Goal: Task Accomplishment & Management: Manage account settings

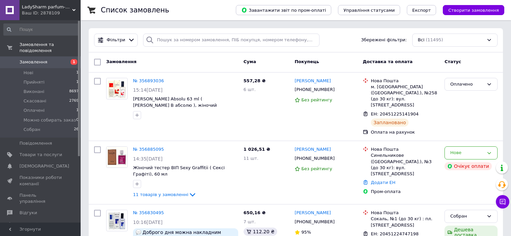
click at [35, 59] on span "Замовлення" at bounding box center [33, 62] width 28 height 6
click at [465, 149] on div "Нове" at bounding box center [467, 152] width 34 height 7
click at [465, 161] on li "Прийнято" at bounding box center [471, 167] width 52 height 12
click at [337, 157] on icon at bounding box center [339, 159] width 4 height 4
click at [36, 152] on span "Товари та послуги" at bounding box center [40, 155] width 43 height 6
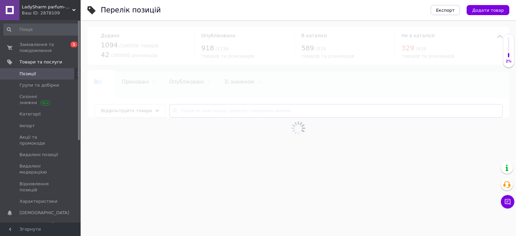
click at [228, 110] on input "text" at bounding box center [335, 110] width 333 height 13
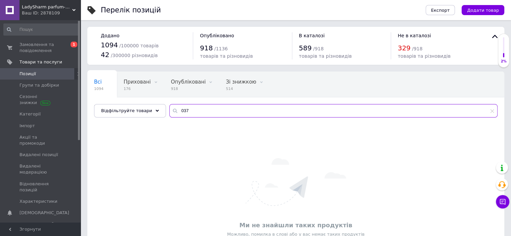
type input "037"
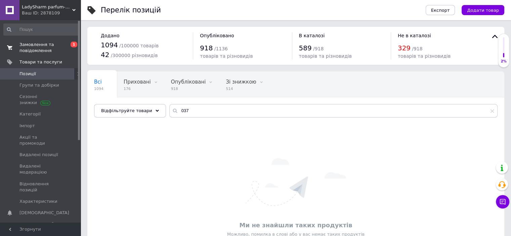
click at [49, 48] on span "Замовлення та повідомлення" at bounding box center [40, 48] width 43 height 12
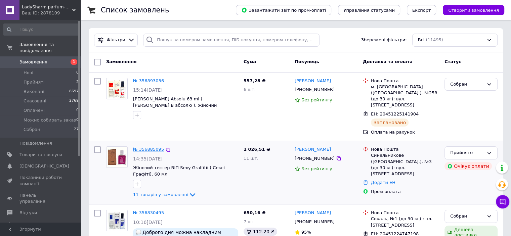
click at [137, 147] on link "№ 356885095" at bounding box center [148, 149] width 31 height 5
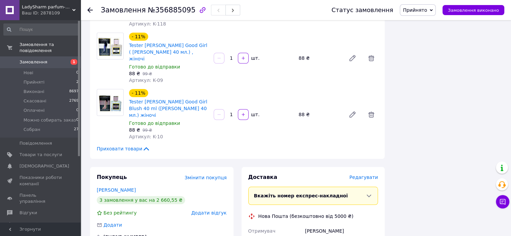
scroll to position [681, 0]
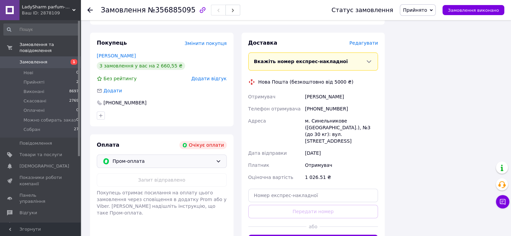
click at [138, 158] on span "Пром-оплата" at bounding box center [163, 161] width 100 height 7
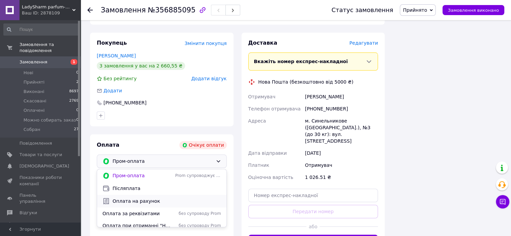
click at [132, 198] on span "Оплата на рахунок" at bounding box center [167, 201] width 109 height 7
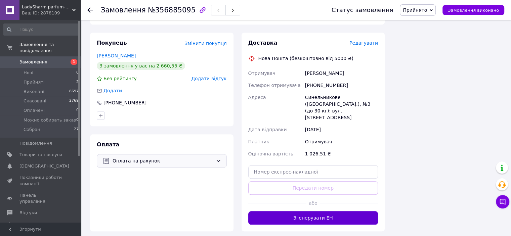
click at [325, 211] on button "Згенерувати ЕН" at bounding box center [313, 217] width 130 height 13
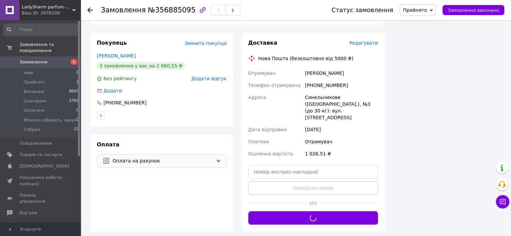
click at [433, 8] on span "Прийнято" at bounding box center [418, 9] width 36 height 11
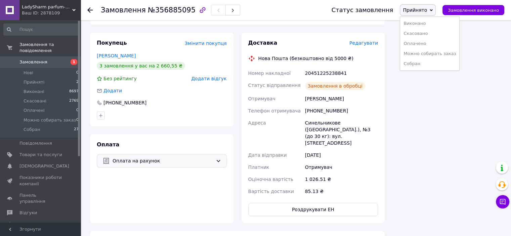
click at [427, 44] on li "Оплачено" at bounding box center [429, 44] width 59 height 10
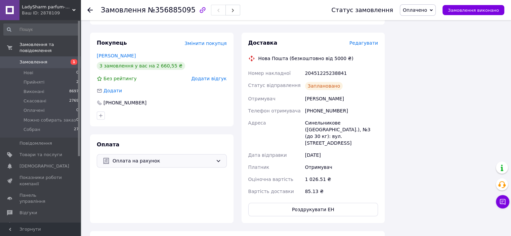
click at [33, 59] on span "Замовлення" at bounding box center [33, 62] width 28 height 6
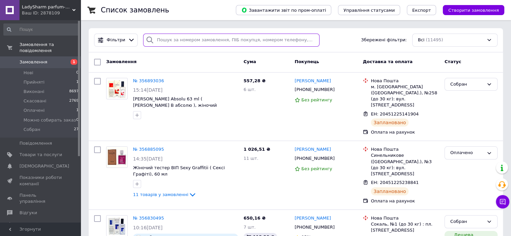
click at [219, 40] on input "search" at bounding box center [231, 40] width 176 height 13
paste input "[PHONE_NUMBER]"
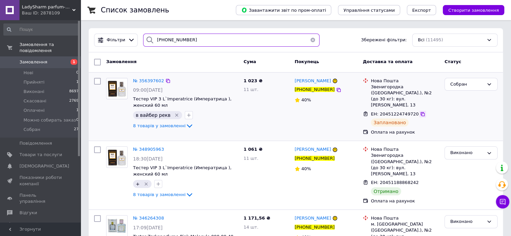
type input "[PHONE_NUMBER]"
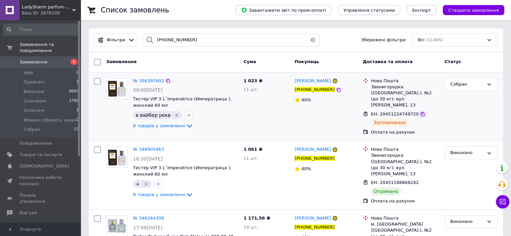
click at [420, 112] on icon at bounding box center [422, 114] width 5 height 5
click at [148, 80] on span "№ 356397602" at bounding box center [148, 80] width 31 height 5
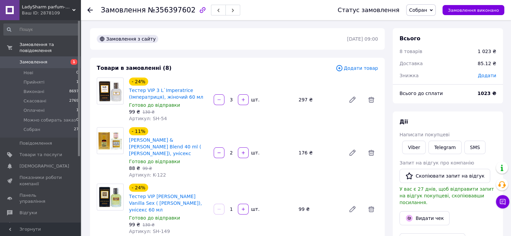
click at [37, 59] on span "Замовлення" at bounding box center [33, 62] width 28 height 6
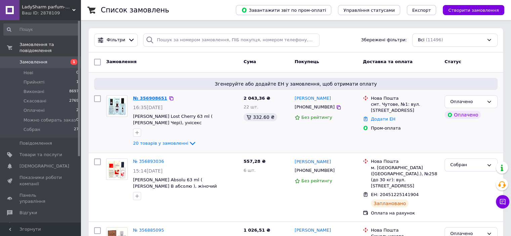
click at [148, 98] on link "№ 356908651" at bounding box center [150, 98] width 34 height 5
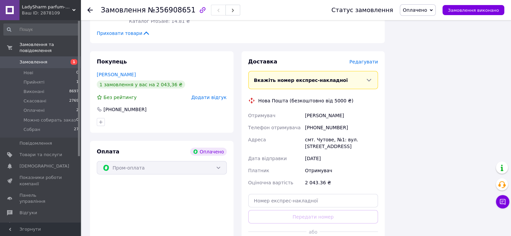
scroll to position [1475, 0]
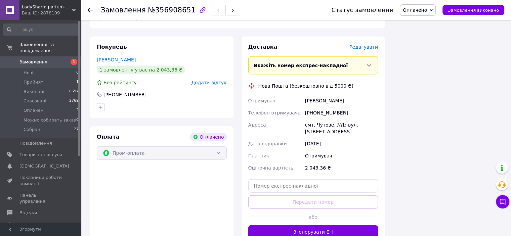
click at [326, 225] on button "Згенерувати ЕН" at bounding box center [313, 231] width 130 height 13
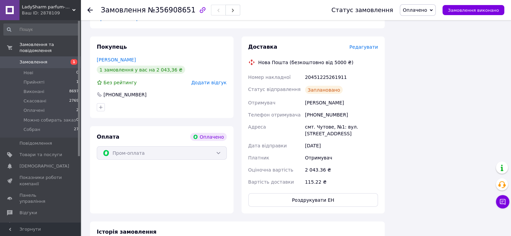
click at [31, 59] on span "Замовлення" at bounding box center [33, 62] width 28 height 6
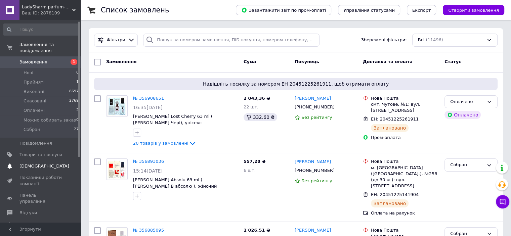
scroll to position [99, 0]
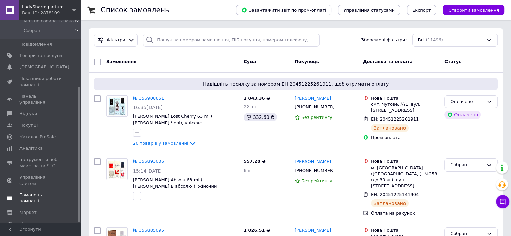
click at [36, 192] on span "Гаманець компанії" at bounding box center [40, 198] width 43 height 12
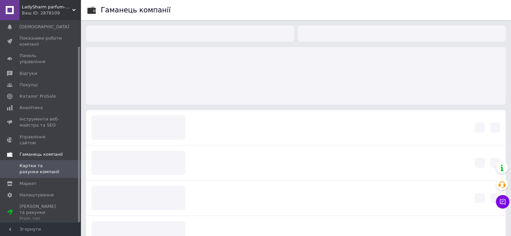
scroll to position [30, 0]
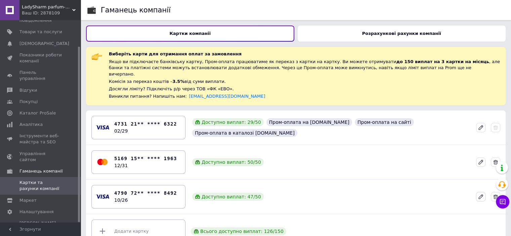
click at [480, 195] on icon at bounding box center [481, 197] width 4 height 4
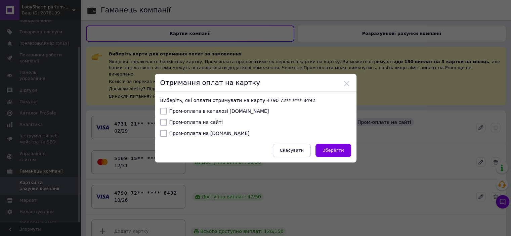
click at [161, 112] on input "Пром-оплата в каталозі [DOMAIN_NAME]" at bounding box center [163, 111] width 7 height 7
checkbox input "true"
click at [332, 149] on span "Зберегти" at bounding box center [332, 150] width 21 height 5
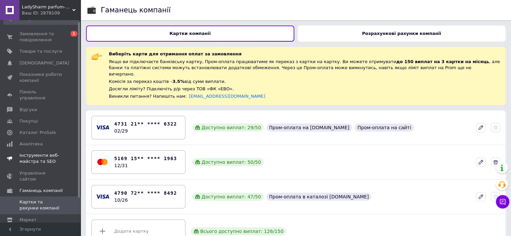
scroll to position [0, 0]
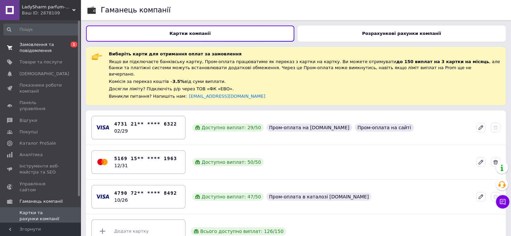
click at [28, 52] on span "Замовлення та повідомлення" at bounding box center [40, 48] width 43 height 12
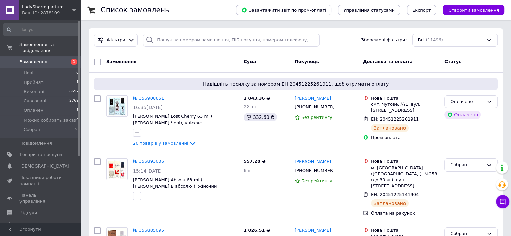
click at [36, 59] on span "Замовлення" at bounding box center [33, 62] width 28 height 6
